Goal: Task Accomplishment & Management: Manage account settings

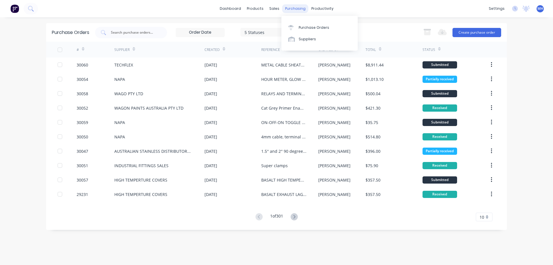
click at [290, 11] on div "purchasing" at bounding box center [295, 8] width 26 height 9
click at [312, 29] on div "Purchase Orders" at bounding box center [314, 27] width 31 height 5
click at [136, 33] on input "text" at bounding box center [134, 33] width 48 height 6
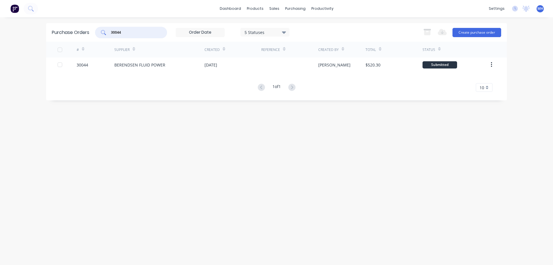
drag, startPoint x: 128, startPoint y: 34, endPoint x: 71, endPoint y: 37, distance: 57.7
click at [110, 35] on input "30044" at bounding box center [134, 33] width 48 height 6
drag, startPoint x: 122, startPoint y: 32, endPoint x: 82, endPoint y: 33, distance: 40.6
click at [110, 33] on input "29979" at bounding box center [134, 33] width 48 height 6
type input "9"
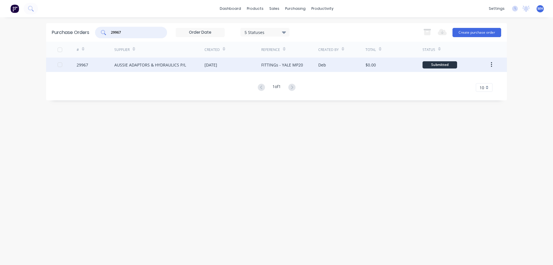
type input "29967"
click at [188, 70] on div "AUSSIE ADAPTORS & HYDRAULICS P/L" at bounding box center [159, 65] width 90 height 14
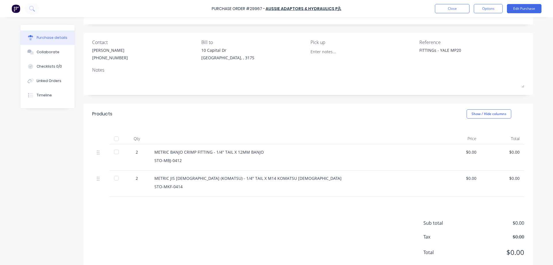
scroll to position [43, 0]
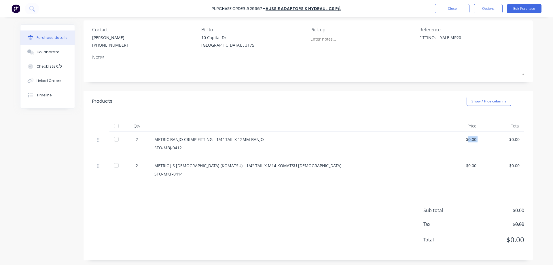
drag, startPoint x: 468, startPoint y: 138, endPoint x: 482, endPoint y: 140, distance: 14.0
click at [482, 140] on div "2 METRIC BANJO CRIMP FITTING - 1/4" TAIL X 12MM BANJO STO-MBJ-0412 $0.00 $0.00" at bounding box center [308, 145] width 432 height 26
click at [524, 9] on button "Edit Purchase" at bounding box center [524, 8] width 35 height 9
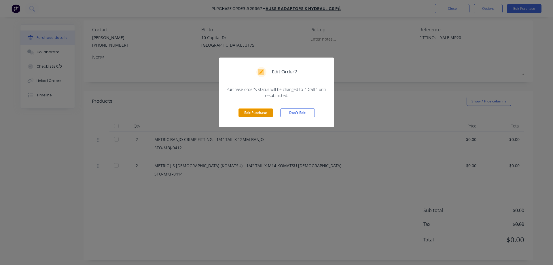
click at [266, 113] on button "Edit Purchase" at bounding box center [255, 113] width 35 height 9
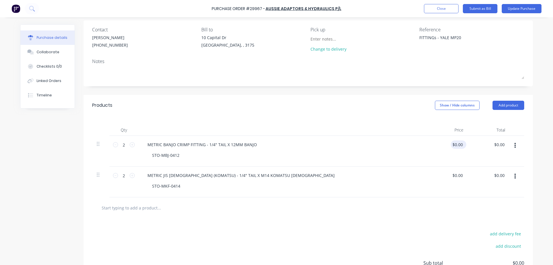
drag, startPoint x: 465, startPoint y: 144, endPoint x: 459, endPoint y: 142, distance: 6.6
click at [459, 142] on div "$0.00 $0.00" at bounding box center [459, 145] width 16 height 8
drag, startPoint x: 451, startPoint y: 143, endPoint x: 456, endPoint y: 143, distance: 5.2
click at [456, 143] on div "$0.00 $0.00" at bounding box center [447, 151] width 42 height 31
type textarea "x"
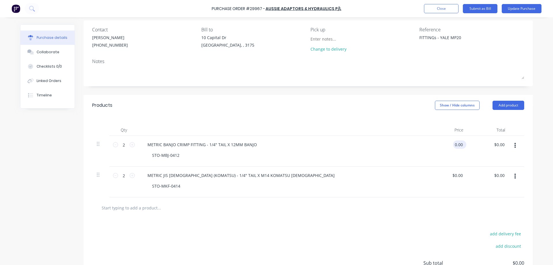
drag, startPoint x: 453, startPoint y: 143, endPoint x: 412, endPoint y: 143, distance: 41.2
click at [453, 143] on input "0.00" at bounding box center [458, 145] width 11 height 8
type input "37.73"
type textarea "x"
type input "$37.73"
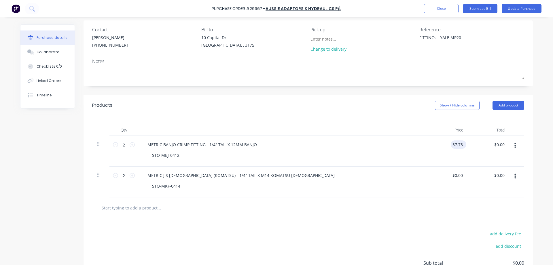
type input "75.46"
type textarea "x"
type input "$75.46"
click at [448, 143] on div "$37.73 $37.73" at bounding box center [447, 151] width 42 height 31
type textarea "x"
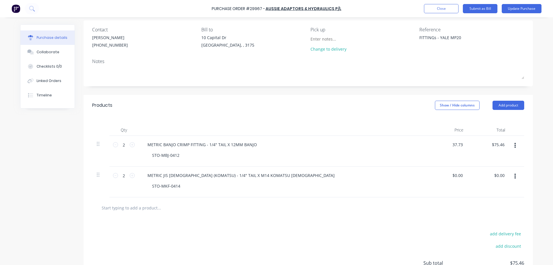
drag, startPoint x: 463, startPoint y: 146, endPoint x: 432, endPoint y: 143, distance: 31.0
click at [433, 143] on div "37.73 37.73" at bounding box center [447, 151] width 42 height 31
type input "3"
type textarea "x"
type input "$37.73"
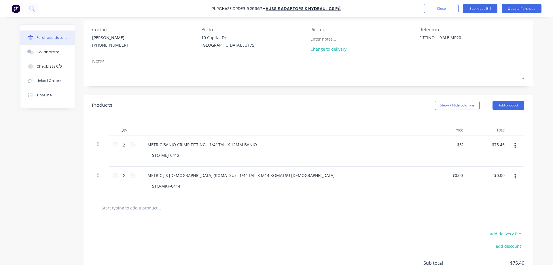
click at [505, 139] on div "$75.46 $75.46" at bounding box center [489, 151] width 42 height 31
type textarea "x"
drag, startPoint x: 503, startPoint y: 144, endPoint x: 475, endPoint y: 145, distance: 28.2
click at [493, 145] on input "75.46" at bounding box center [499, 145] width 13 height 8
type input "52.82"
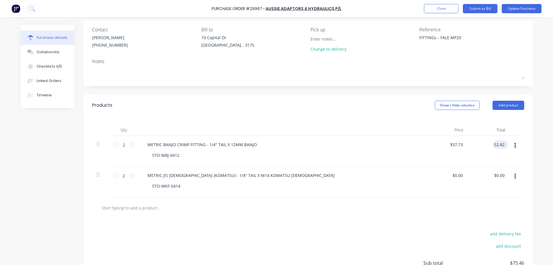
type textarea "x"
type input "$26.41"
type input "$52.82"
type textarea "x"
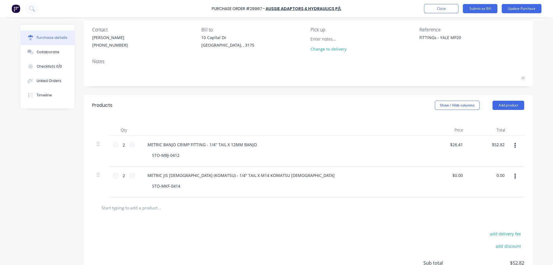
drag, startPoint x: 505, startPoint y: 172, endPoint x: 488, endPoint y: 170, distance: 17.7
click at [486, 173] on div "0.00 0.00" at bounding box center [489, 182] width 42 height 31
type input "38.82"
type textarea "x"
type input "$19.41"
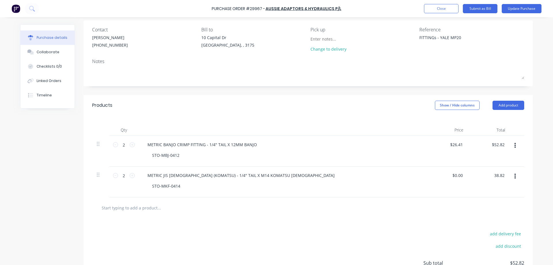
type input "$38.82"
type textarea "x"
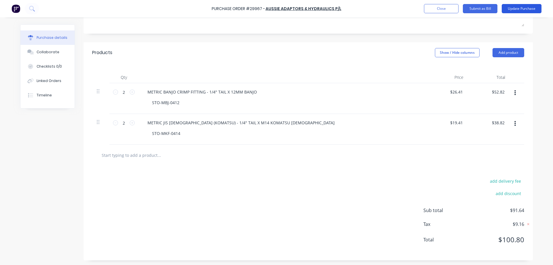
click at [517, 8] on button "Update Purchase" at bounding box center [522, 8] width 40 height 9
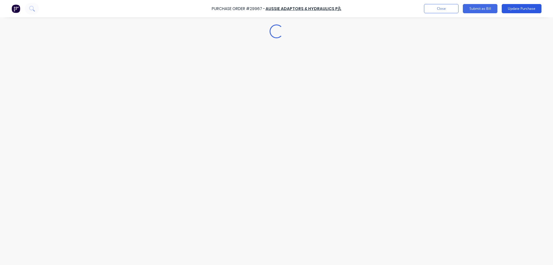
scroll to position [0, 0]
type textarea "x"
